Goal: Check status

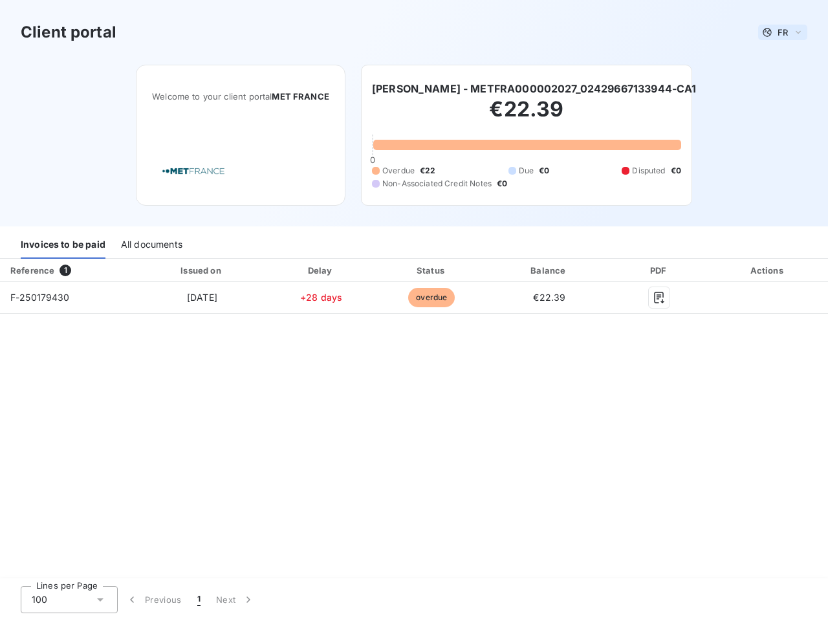
click at [783, 32] on span "FR" at bounding box center [783, 32] width 10 height 10
click at [534, 89] on h6 "[PERSON_NAME] - METFRA000002027_02429667133944-CA1" at bounding box center [534, 89] width 325 height 16
click at [63, 245] on div "Invoices to be paid" at bounding box center [63, 245] width 85 height 27
